Goal: Contribute content: Add original content to the website for others to see

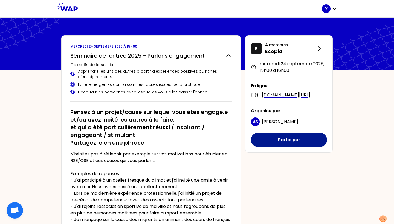
click at [274, 142] on button "Participer" at bounding box center [289, 140] width 76 height 14
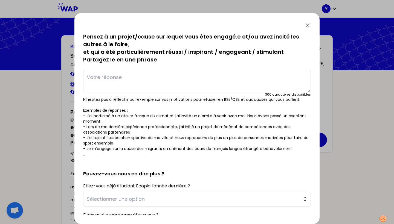
click at [308, 25] on icon at bounding box center [307, 25] width 3 height 3
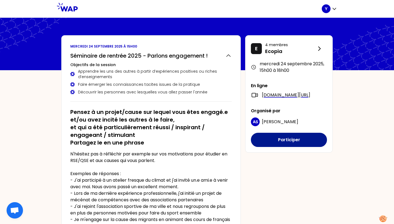
click at [288, 140] on button "Participer" at bounding box center [289, 140] width 76 height 14
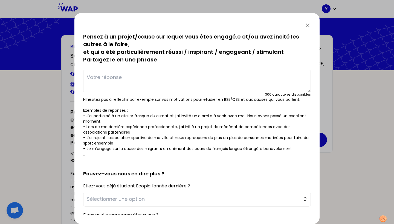
click at [181, 86] on textarea at bounding box center [196, 81] width 227 height 22
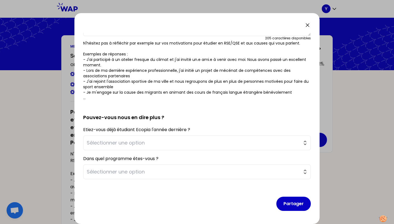
scroll to position [56, 0]
type textarea "Je fais partie d'une association qui fait des actions sociales, dont de l'aide …"
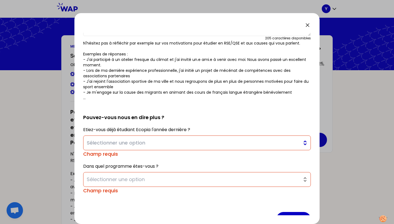
click at [162, 140] on span "Sélectionner une option" at bounding box center [193, 143] width 213 height 8
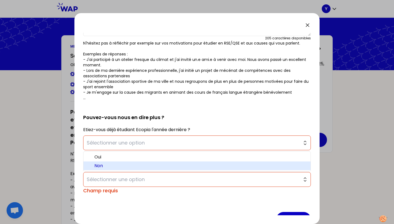
click at [153, 166] on span "Non" at bounding box center [200, 166] width 212 height 7
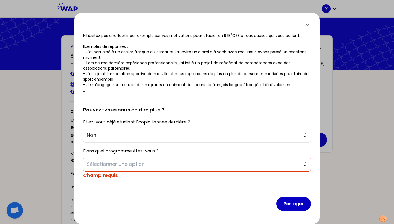
scroll to position [64, 0]
click at [153, 167] on span "Sélectionner une option" at bounding box center [193, 164] width 213 height 8
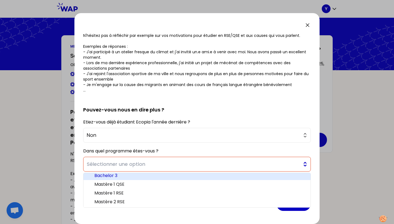
scroll to position [3, 0]
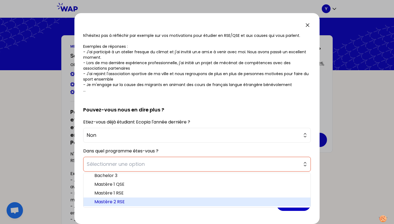
click at [137, 204] on span "Mastère 2 RSE" at bounding box center [200, 202] width 212 height 7
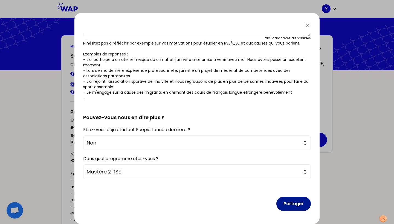
click at [288, 201] on button "Partager" at bounding box center [293, 204] width 34 height 14
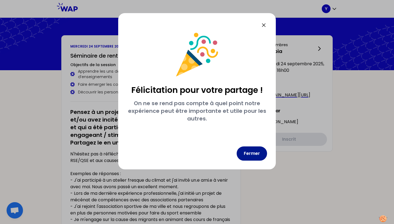
click at [258, 153] on button "Fermer" at bounding box center [251, 154] width 30 height 14
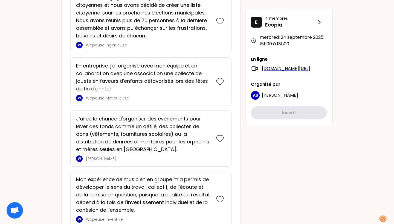
scroll to position [422, 0]
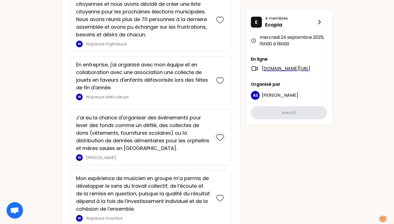
click at [222, 134] on icon at bounding box center [220, 138] width 8 height 8
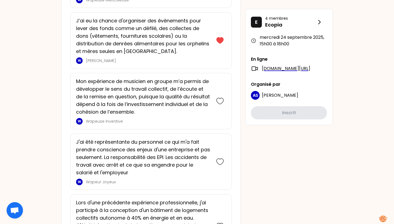
scroll to position [616, 0]
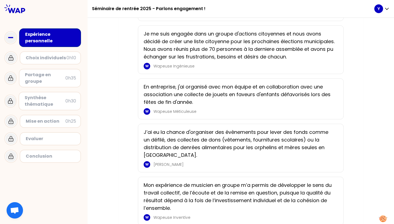
scroll to position [156, 0]
click at [186, 106] on p "En entreprise, j'ai organisé avec mon équipe et en collaboration avec une assoc…" at bounding box center [239, 94] width 191 height 23
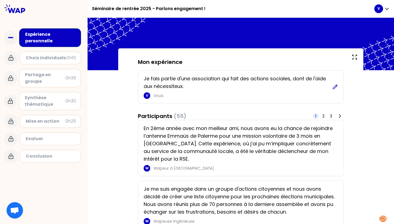
scroll to position [0, 0]
click at [336, 87] on icon at bounding box center [334, 86] width 5 height 5
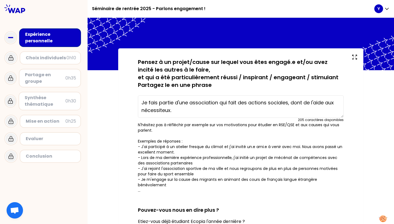
click at [197, 111] on textarea "Je fais partie d'une association qui fait des actions sociales, dont de l'aide …" at bounding box center [241, 106] width 206 height 22
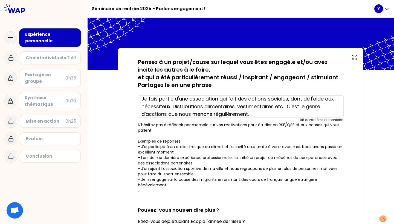
click at [274, 107] on textarea "Je fais partie d'une association qui fait des actions sociales, dont de l'aide …" at bounding box center [241, 106] width 206 height 22
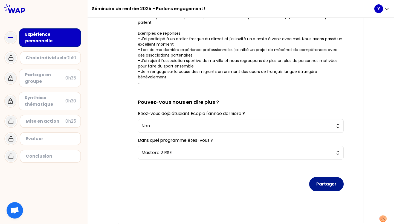
scroll to position [108, 0]
type textarea "Je fais partie d'une association qui fait des actions sociales, dont de l'aide …"
click at [326, 183] on button "Partager" at bounding box center [326, 184] width 34 height 14
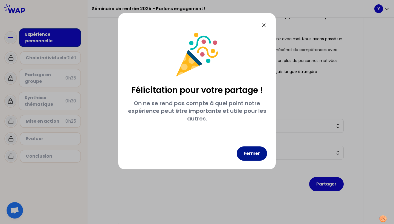
click at [260, 159] on button "Fermer" at bounding box center [251, 154] width 30 height 14
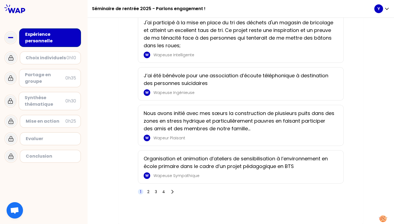
scroll to position [907, 0]
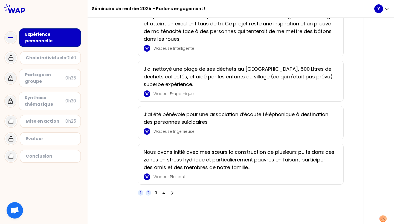
click at [149, 185] on div "Nous avons initié avec mes sœurs la construction de plusieurs puits dans des zo…" at bounding box center [241, 164] width 206 height 41
click at [148, 197] on div "1 2 3 4" at bounding box center [157, 193] width 38 height 8
click at [148, 196] on span "2" at bounding box center [148, 192] width 2 height 5
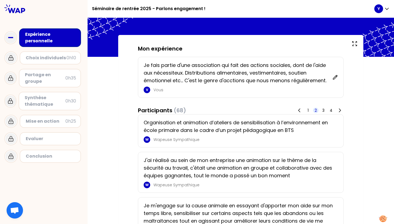
scroll to position [12, 0]
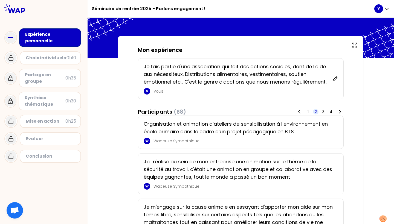
click at [155, 93] on p "Vous" at bounding box center [241, 91] width 176 height 5
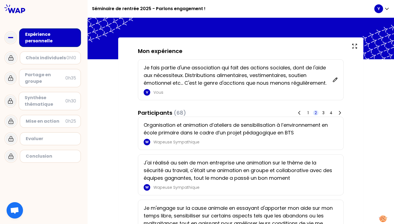
scroll to position [10, 0]
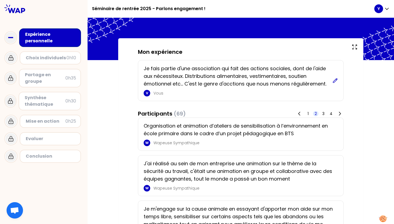
click at [334, 80] on icon at bounding box center [335, 80] width 4 height 4
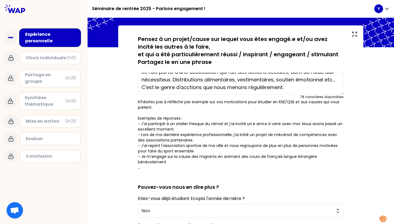
scroll to position [8, 0]
click at [188, 89] on textarea "Je fais partie d'une association qui fait des actions sociales, dont de l'aide …" at bounding box center [241, 83] width 206 height 22
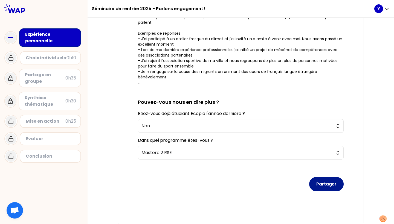
scroll to position [108, 0]
type textarea "Je fais partie d'une association qui fait des actions sociales, dont de l'aide …"
click at [324, 184] on button "Partager" at bounding box center [326, 184] width 34 height 14
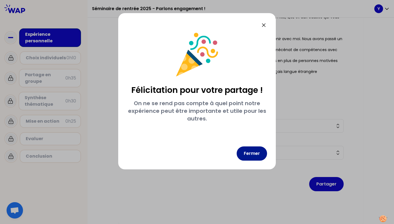
click at [251, 157] on button "Fermer" at bounding box center [251, 154] width 30 height 14
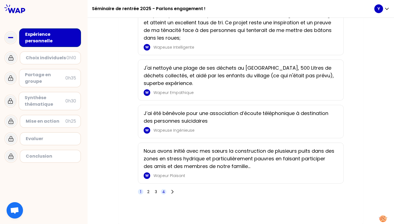
click at [162, 194] on span "4" at bounding box center [163, 191] width 3 height 5
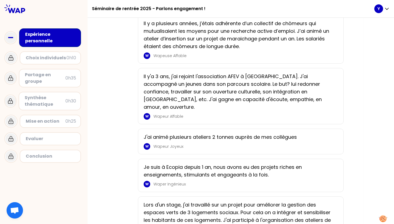
scroll to position [370, 0]
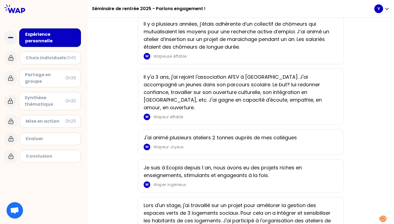
click at [219, 104] on div "Il y'a 3 ans, j'ai rejoint l'association AFEV à [GEOGRAPHIC_DATA]. J'ai accompa…" at bounding box center [241, 96] width 194 height 47
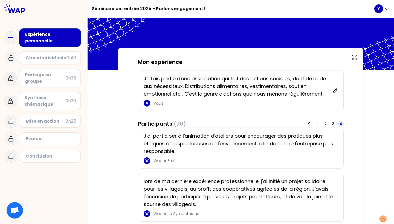
scroll to position [0, 0]
click at [74, 39] on div "Expérience personnelle" at bounding box center [50, 37] width 51 height 13
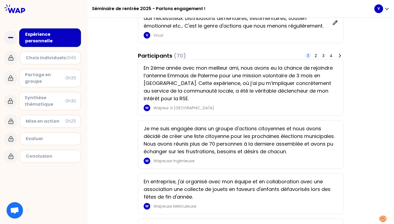
scroll to position [78, 0]
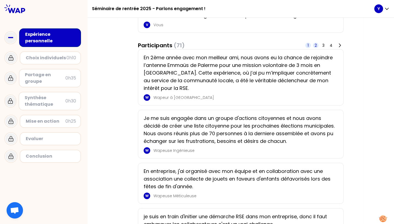
click at [316, 46] on span "2" at bounding box center [315, 45] width 2 height 5
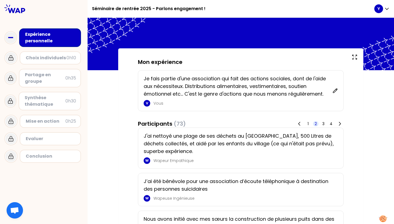
scroll to position [0, 0]
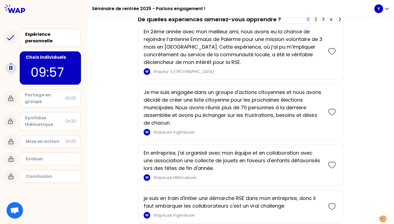
scroll to position [131, 0]
click at [331, 166] on icon at bounding box center [332, 165] width 8 height 8
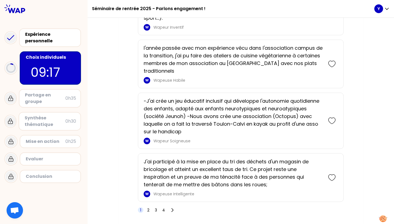
scroll to position [1002, 0]
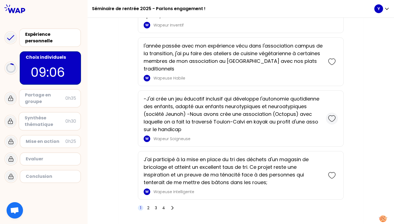
click at [329, 119] on icon at bounding box center [332, 119] width 8 height 8
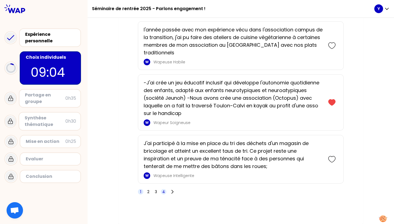
click at [162, 192] on span "4" at bounding box center [163, 191] width 3 height 5
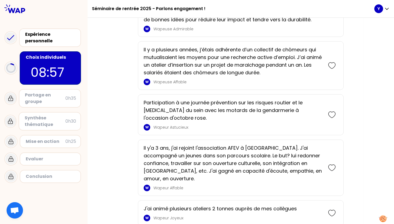
scroll to position [787, 0]
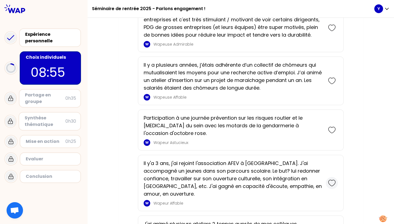
click at [329, 179] on icon at bounding box center [332, 183] width 8 height 8
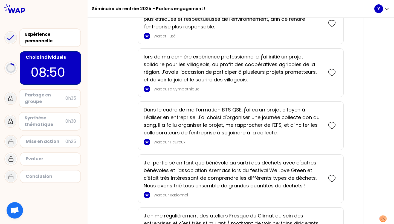
scroll to position [684, 0]
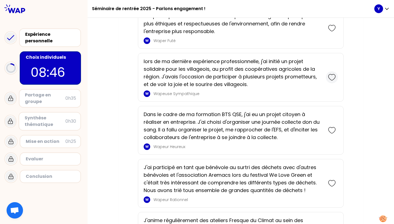
click at [331, 74] on icon at bounding box center [332, 78] width 8 height 8
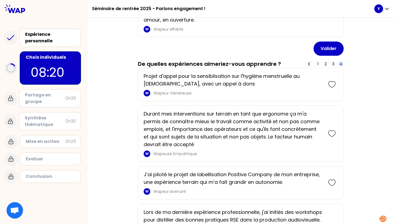
scroll to position [304, 0]
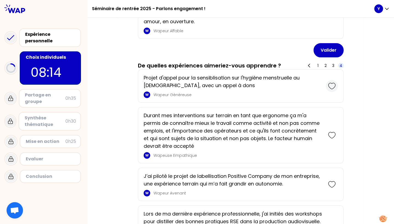
click at [333, 82] on icon at bounding box center [332, 86] width 8 height 8
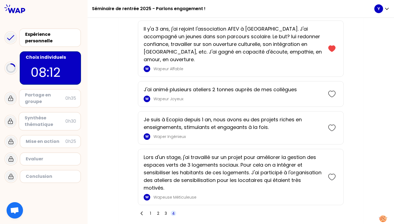
scroll to position [1118, 0]
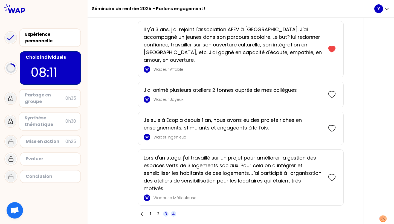
click at [164, 211] on span "3" at bounding box center [165, 213] width 5 height 5
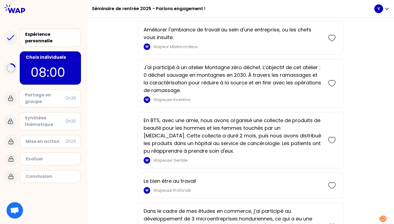
scroll to position [1143, 0]
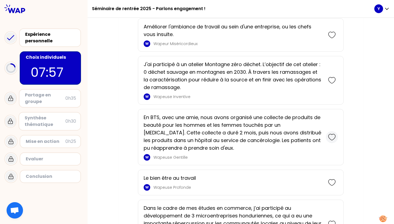
click at [332, 134] on icon at bounding box center [331, 137] width 7 height 6
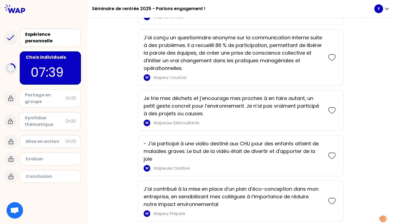
scroll to position [595, 0]
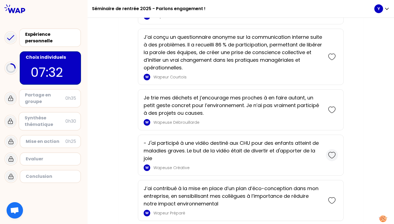
click at [331, 151] on icon at bounding box center [332, 155] width 8 height 8
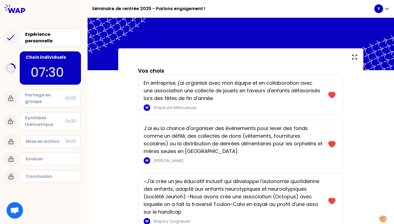
scroll to position [0, 0]
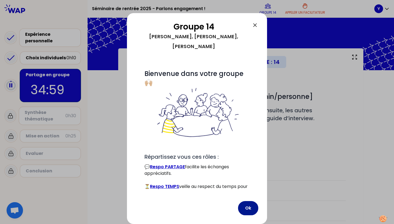
click at [246, 208] on button "Ok" at bounding box center [248, 208] width 20 height 14
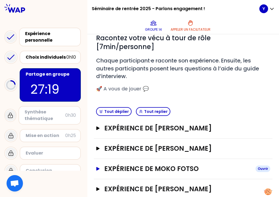
click at [155, 164] on h3 "Expérience de Moko fotso" at bounding box center [177, 168] width 147 height 9
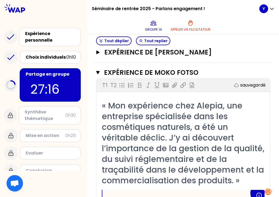
scroll to position [178, 0]
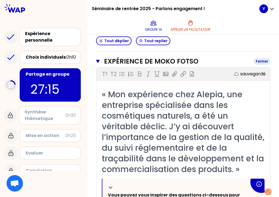
click at [115, 57] on h3 "Expérience de Moko fotso" at bounding box center [176, 61] width 145 height 9
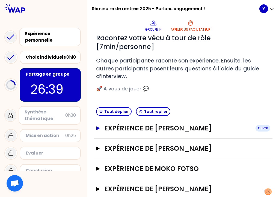
click at [148, 124] on h3 "Expérience de [PERSON_NAME]" at bounding box center [177, 128] width 147 height 9
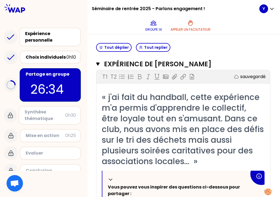
scroll to position [134, 0]
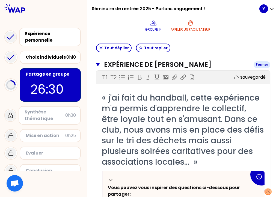
click at [127, 60] on h3 "Expérience de [PERSON_NAME]" at bounding box center [176, 64] width 145 height 9
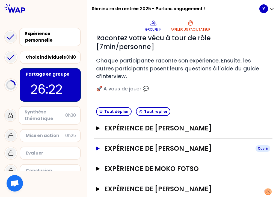
scroll to position [0, 0]
click at [121, 107] on button "Tout déplier" at bounding box center [114, 111] width 36 height 9
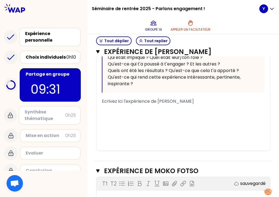
scroll to position [564, 0]
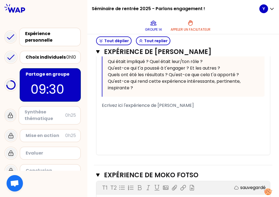
click at [132, 102] on span "Ecrivez ici l'expérience de [PERSON_NAME]" at bounding box center [148, 105] width 92 height 6
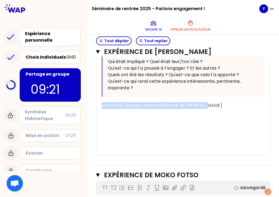
drag, startPoint x: 210, startPoint y: 96, endPoint x: 93, endPoint y: 99, distance: 117.6
click at [93, 99] on div "Mon numéro de groupe : 14 Objectifs # Racontez votre vécu à tour de rôle [7min/…" at bounding box center [183, 141] width 192 height 1281
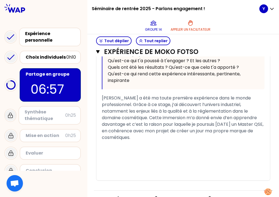
scroll to position [928, 0]
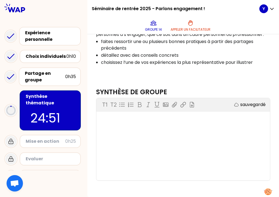
scroll to position [2, 0]
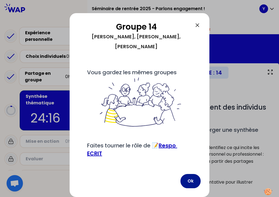
click at [188, 179] on button "Ok" at bounding box center [191, 181] width 20 height 14
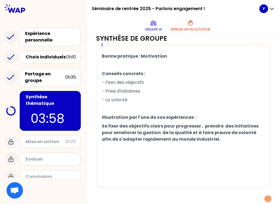
scroll to position [376, 0]
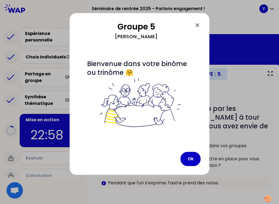
click at [195, 25] on icon at bounding box center [197, 25] width 7 height 7
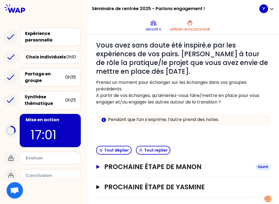
click at [185, 171] on h3 "Prochaine étape de Manon" at bounding box center [177, 167] width 147 height 9
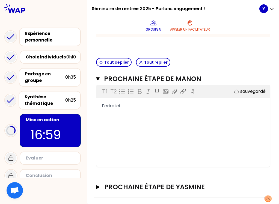
scroll to position [151, 0]
click at [154, 183] on h3 "Prochaine étape de Yasmine" at bounding box center [177, 187] width 147 height 9
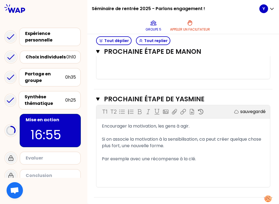
scroll to position [0, 0]
click at [147, 97] on h3 "Prochaine étape de Yasmine" at bounding box center [176, 99] width 145 height 9
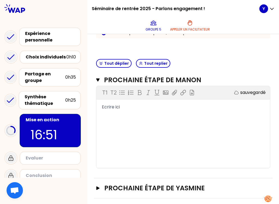
scroll to position [151, 0]
click at [117, 110] on div "Ecrire ici" at bounding box center [183, 107] width 163 height 7
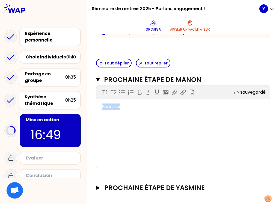
drag, startPoint x: 118, startPoint y: 107, endPoint x: 96, endPoint y: 106, distance: 21.9
click at [96, 106] on div "Ecrire ici" at bounding box center [183, 107] width 174 height 7
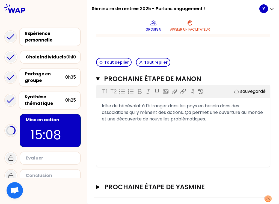
scroll to position [0, 0]
click at [147, 80] on h3 "Prochaine étape de Manon" at bounding box center [176, 79] width 145 height 9
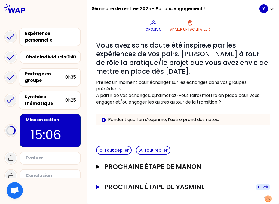
click at [152, 183] on h3 "Prochaine étape de Yasmine" at bounding box center [177, 187] width 147 height 9
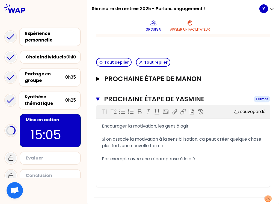
click at [152, 101] on h3 "Prochaine étape de Yasmine" at bounding box center [176, 99] width 145 height 9
